Goal: Transaction & Acquisition: Purchase product/service

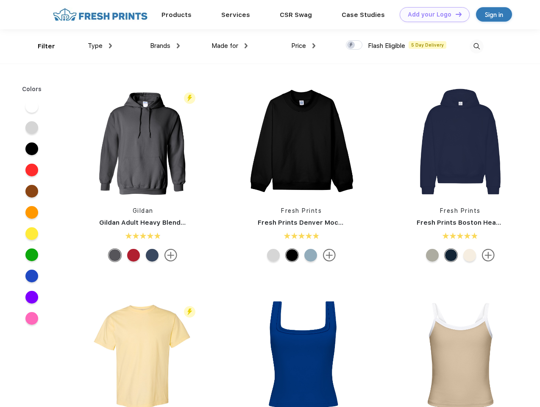
click at [432, 14] on link "Add your Logo Design Tool" at bounding box center [435, 14] width 70 height 15
click at [0, 0] on div "Design Tool" at bounding box center [0, 0] width 0 height 0
click at [455, 14] on link "Add your Logo Design Tool" at bounding box center [435, 14] width 70 height 15
click at [41, 46] on div "Filter" at bounding box center [46, 47] width 17 height 10
click at [100, 46] on span "Type" at bounding box center [95, 46] width 15 height 8
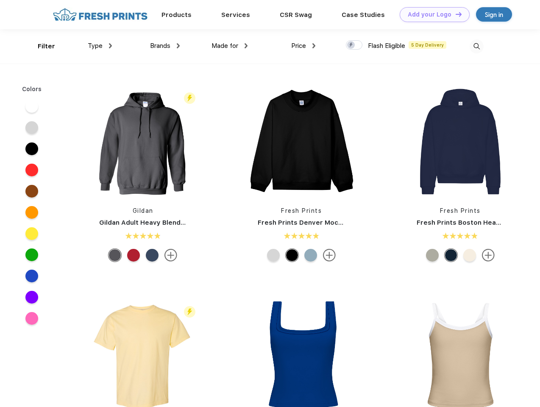
click at [165, 46] on span "Brands" at bounding box center [160, 46] width 20 height 8
click at [230, 46] on span "Made for" at bounding box center [225, 46] width 27 height 8
click at [304, 46] on span "Price" at bounding box center [298, 46] width 15 height 8
click at [355, 45] on div at bounding box center [354, 44] width 17 height 9
click at [352, 45] on input "checkbox" at bounding box center [349, 43] width 6 height 6
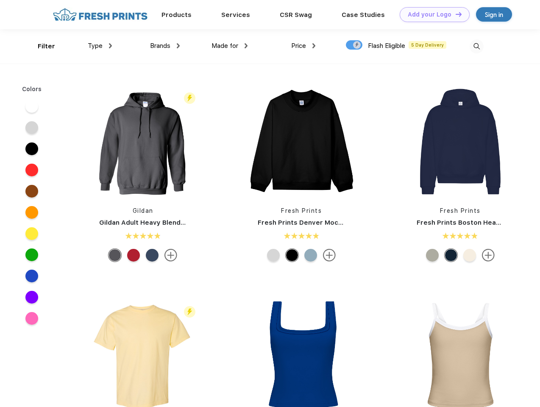
click at [477, 46] on img at bounding box center [477, 46] width 14 height 14
